Goal: Information Seeking & Learning: Find specific fact

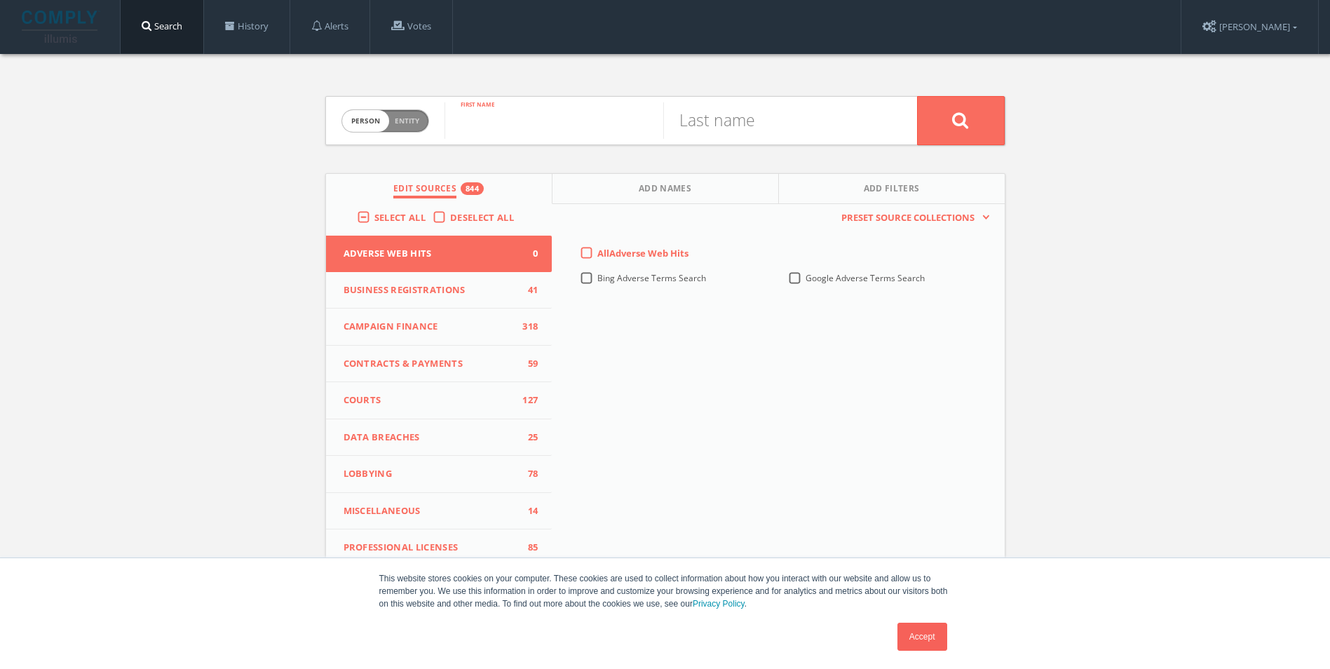
click at [538, 122] on input "text" at bounding box center [554, 120] width 219 height 36
type input "[PERSON_NAME]"
click at [724, 121] on input "text" at bounding box center [772, 120] width 219 height 36
type input "[PERSON_NAME]"
click at [917, 96] on button at bounding box center [961, 120] width 88 height 49
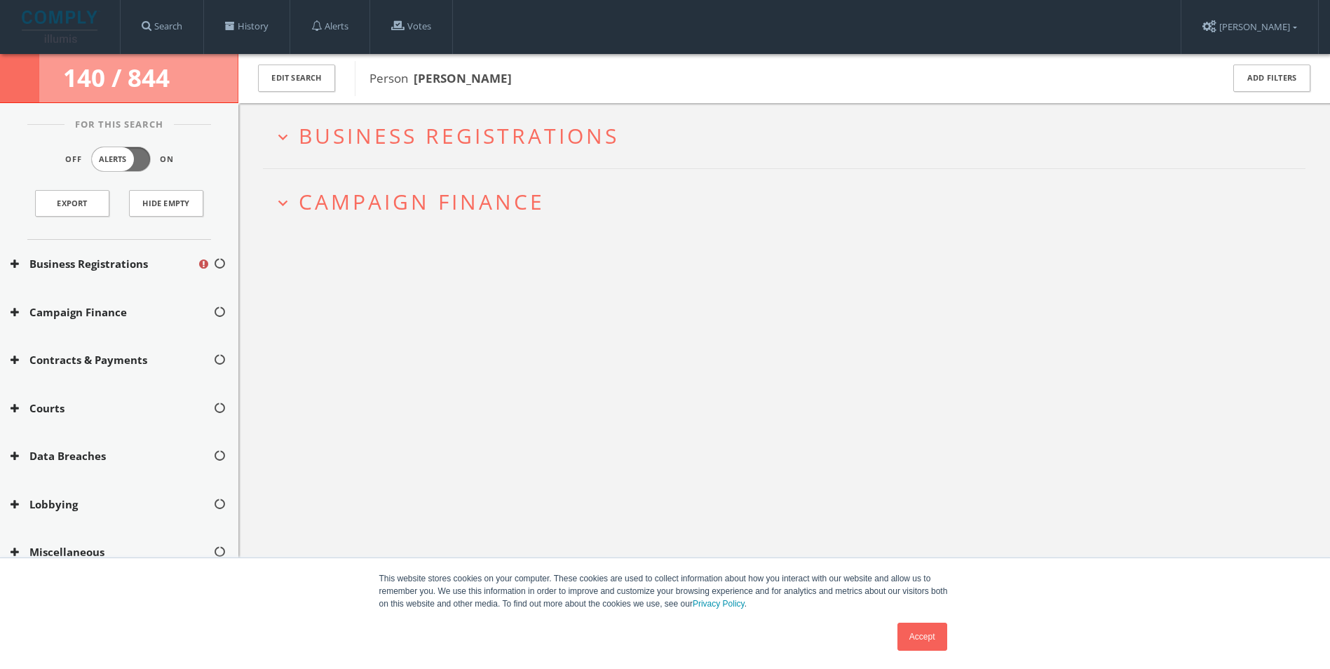
click at [306, 197] on span "Campaign Finance" at bounding box center [422, 201] width 246 height 29
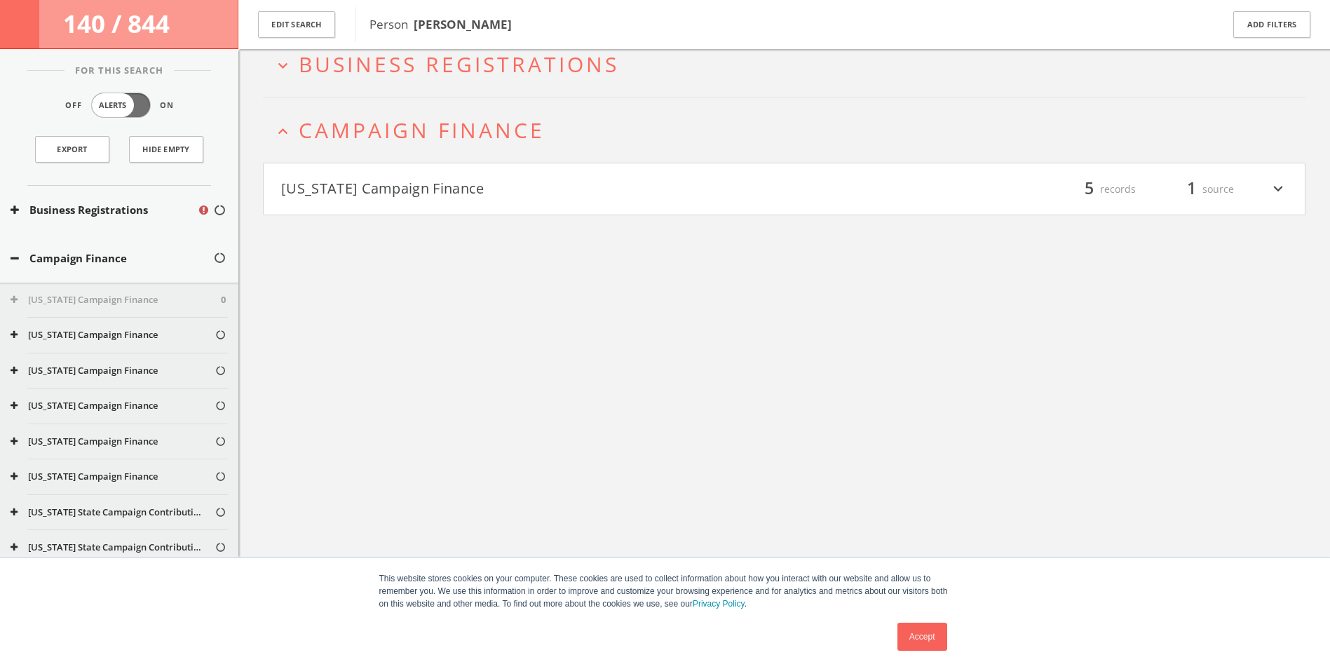
scroll to position [82, 0]
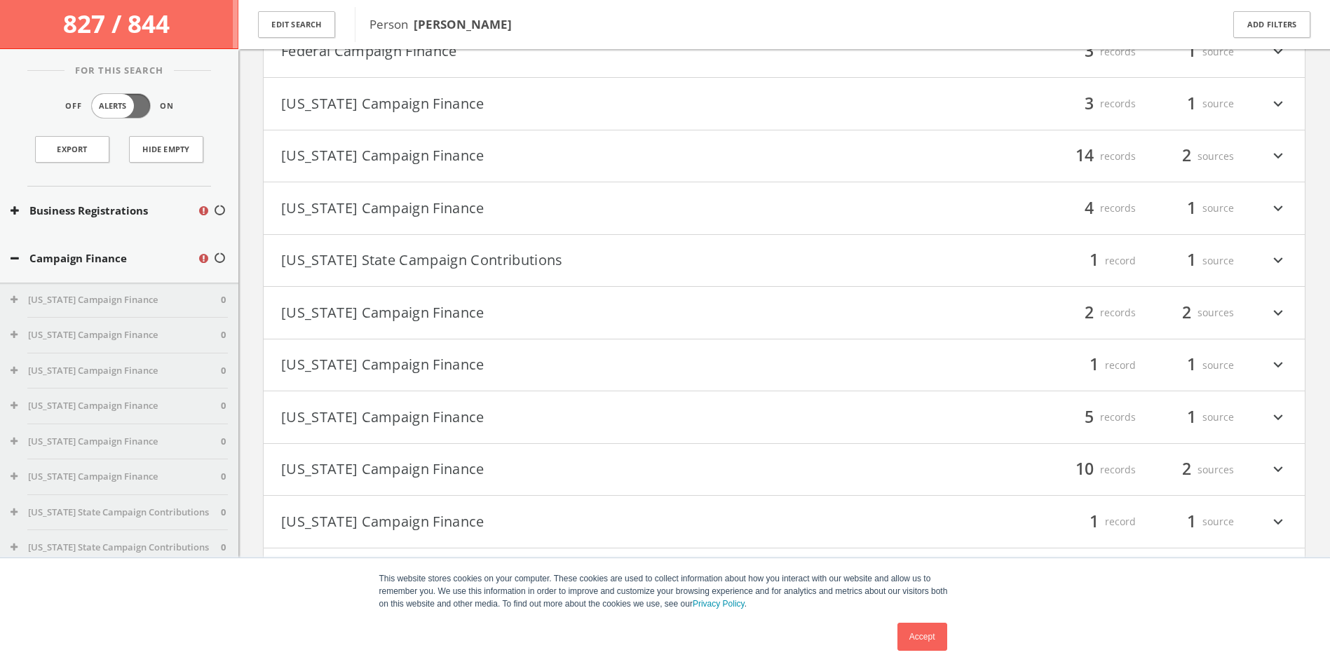
click at [482, 205] on button "[US_STATE] Campaign Finance" at bounding box center [532, 208] width 503 height 24
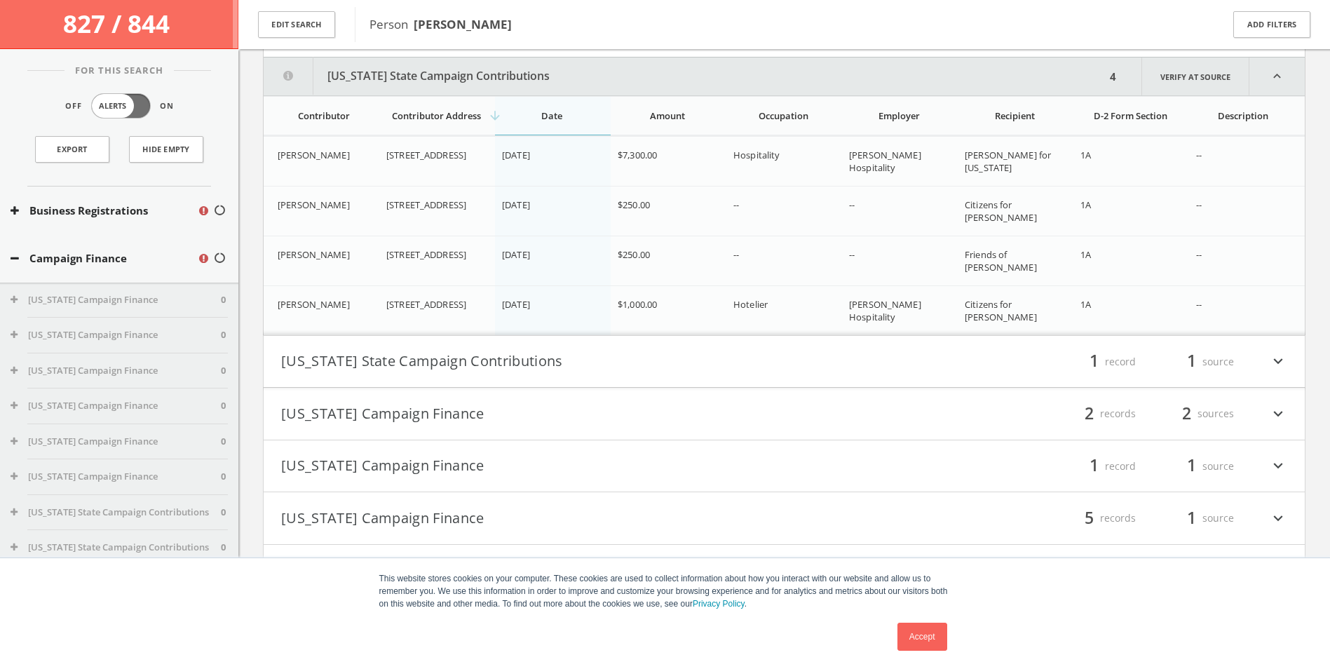
scroll to position [401, 0]
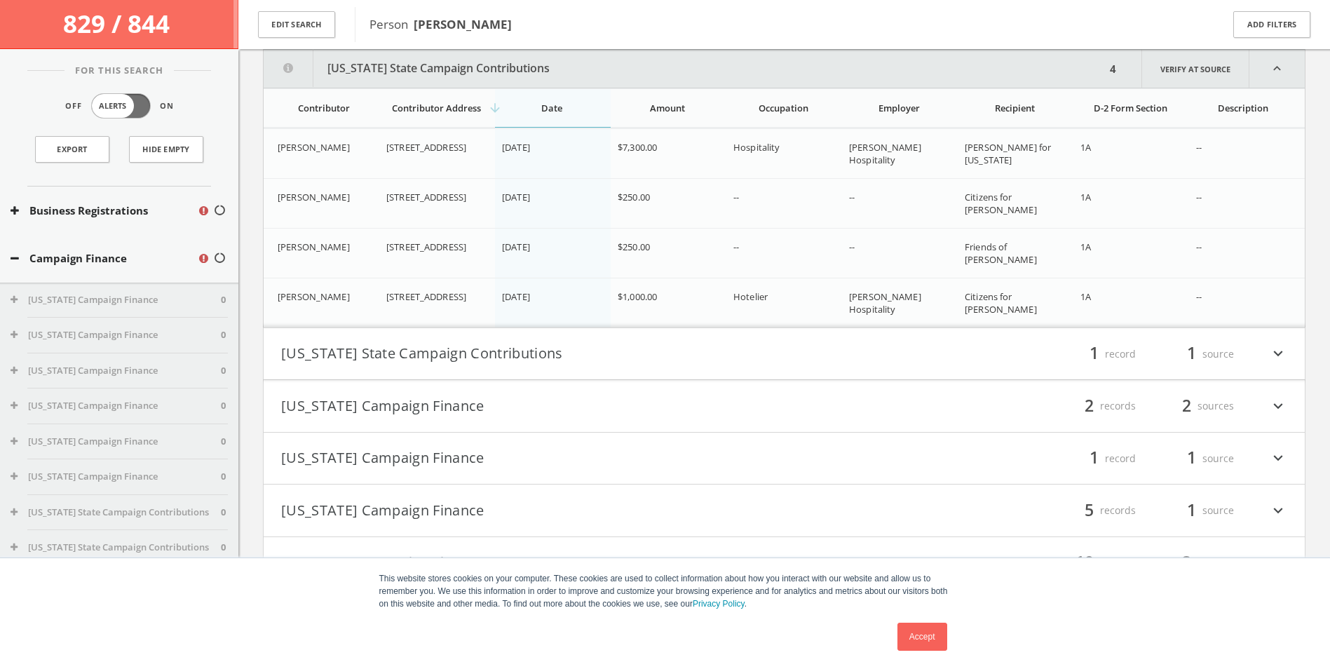
click at [253, 353] on div "expand_more Business Registrations expand_less Campaign Finance Federal Campaig…" at bounding box center [784, 316] width 1092 height 1326
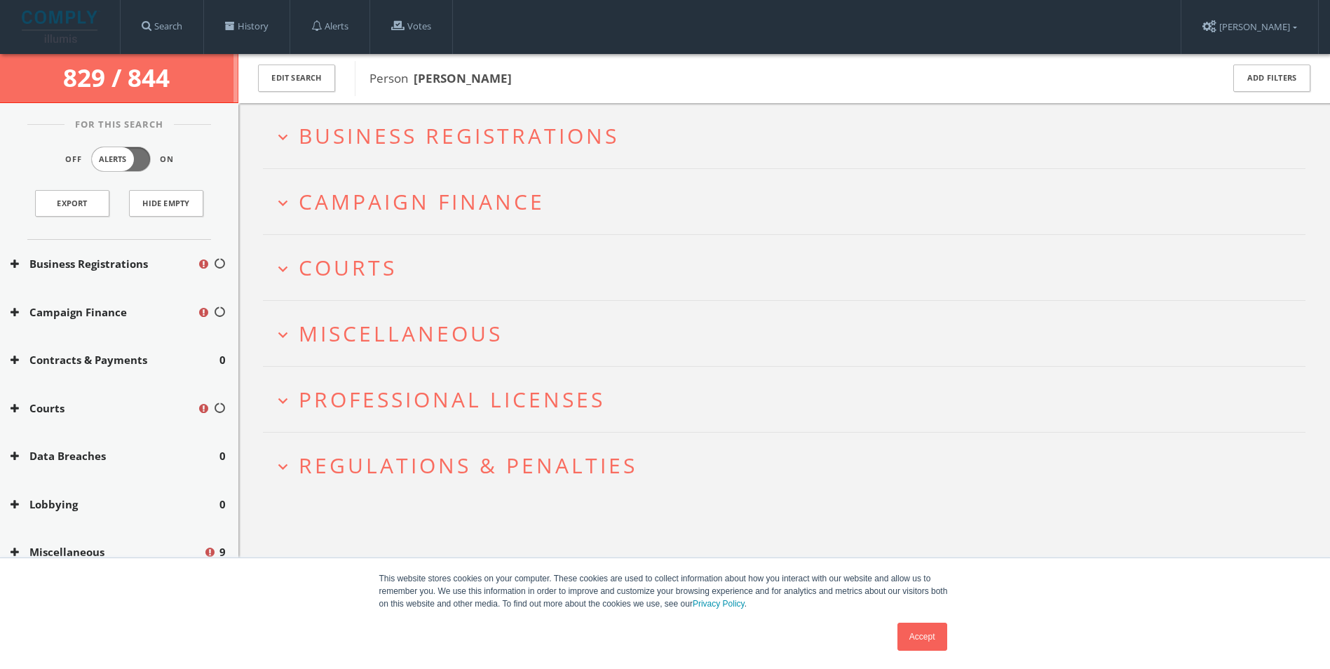
click at [416, 196] on span "Campaign Finance" at bounding box center [422, 201] width 246 height 29
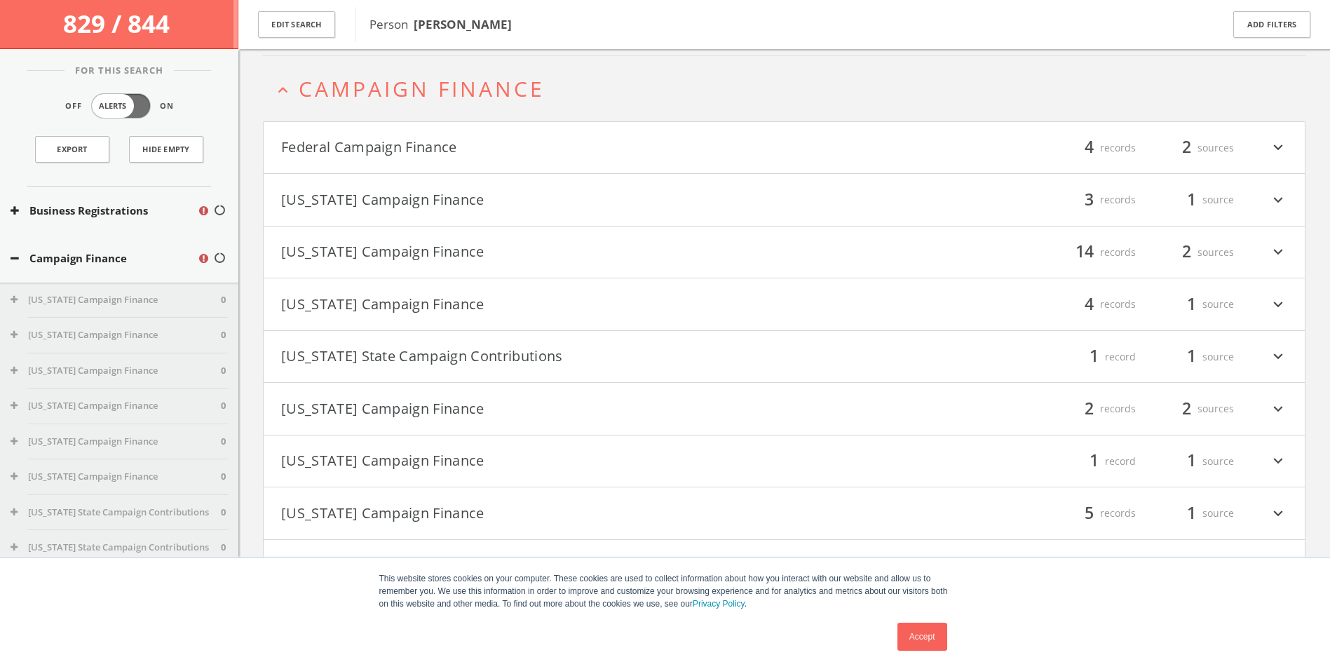
click at [422, 318] on h4 "[US_STATE] Campaign Finance filter_list 4 records 1 source expand_more" at bounding box center [784, 304] width 1041 height 52
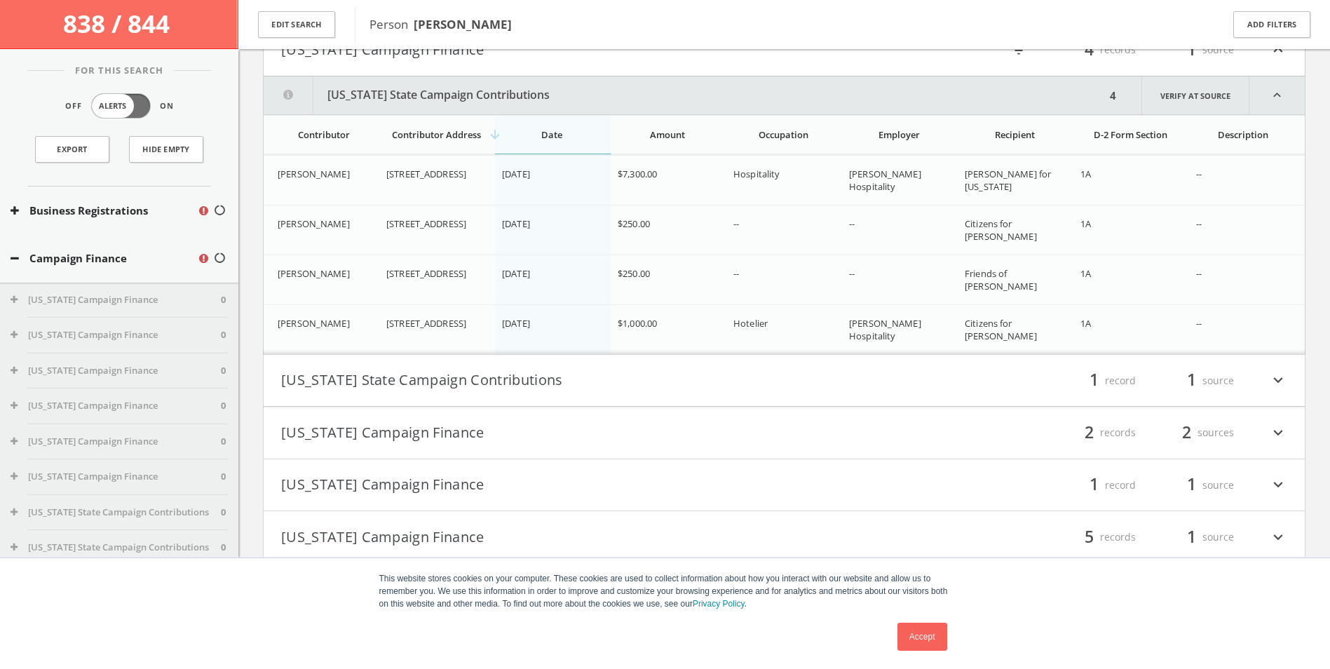
scroll to position [374, 0]
